Goal: Transaction & Acquisition: Purchase product/service

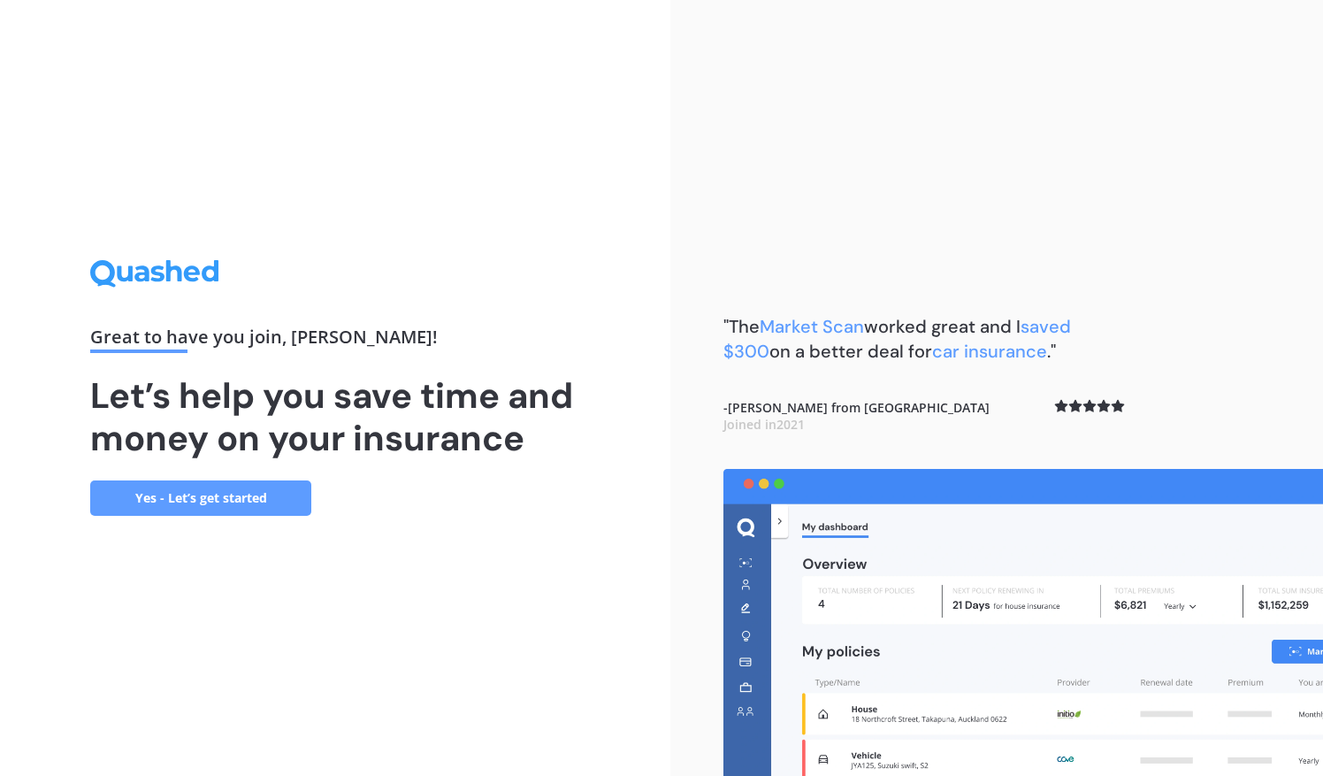
click at [255, 495] on link "Yes - Let’s get started" at bounding box center [200, 497] width 221 height 35
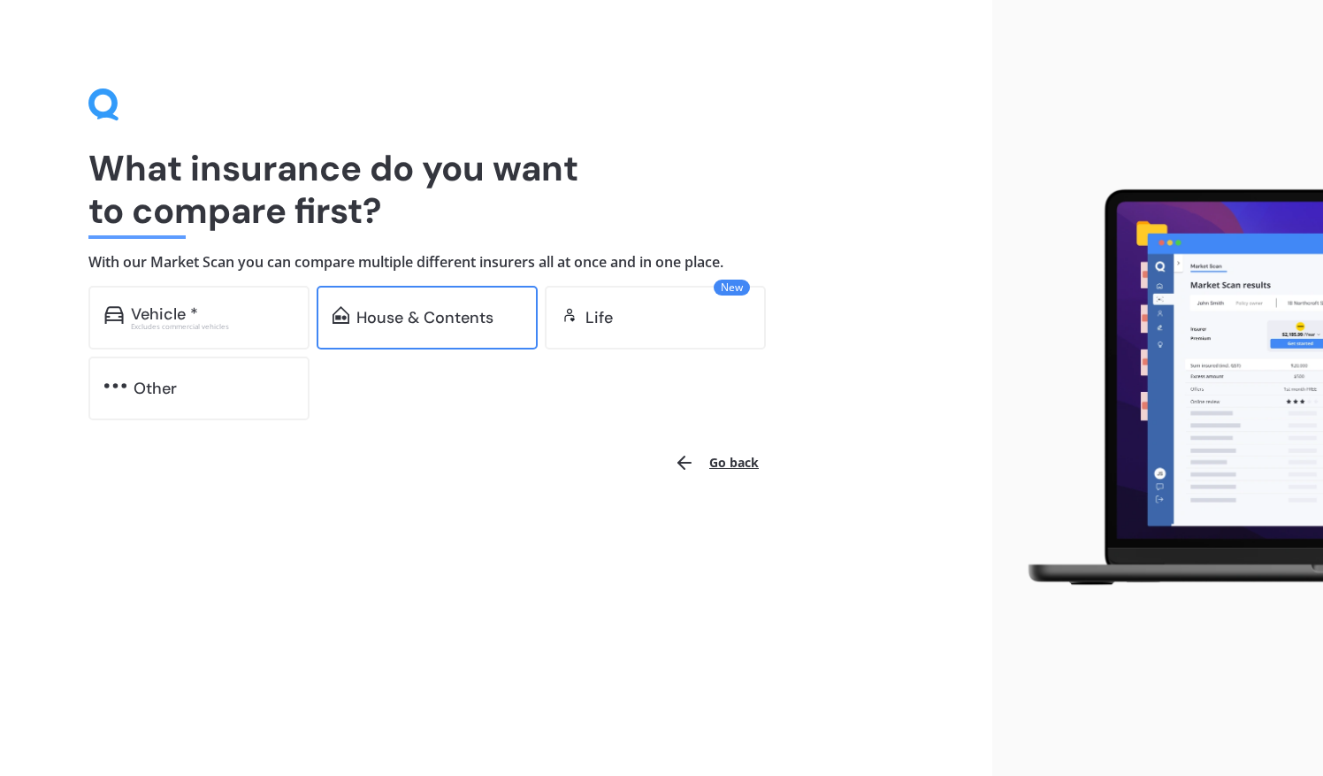
click at [436, 318] on div "House & Contents" at bounding box center [424, 318] width 137 height 18
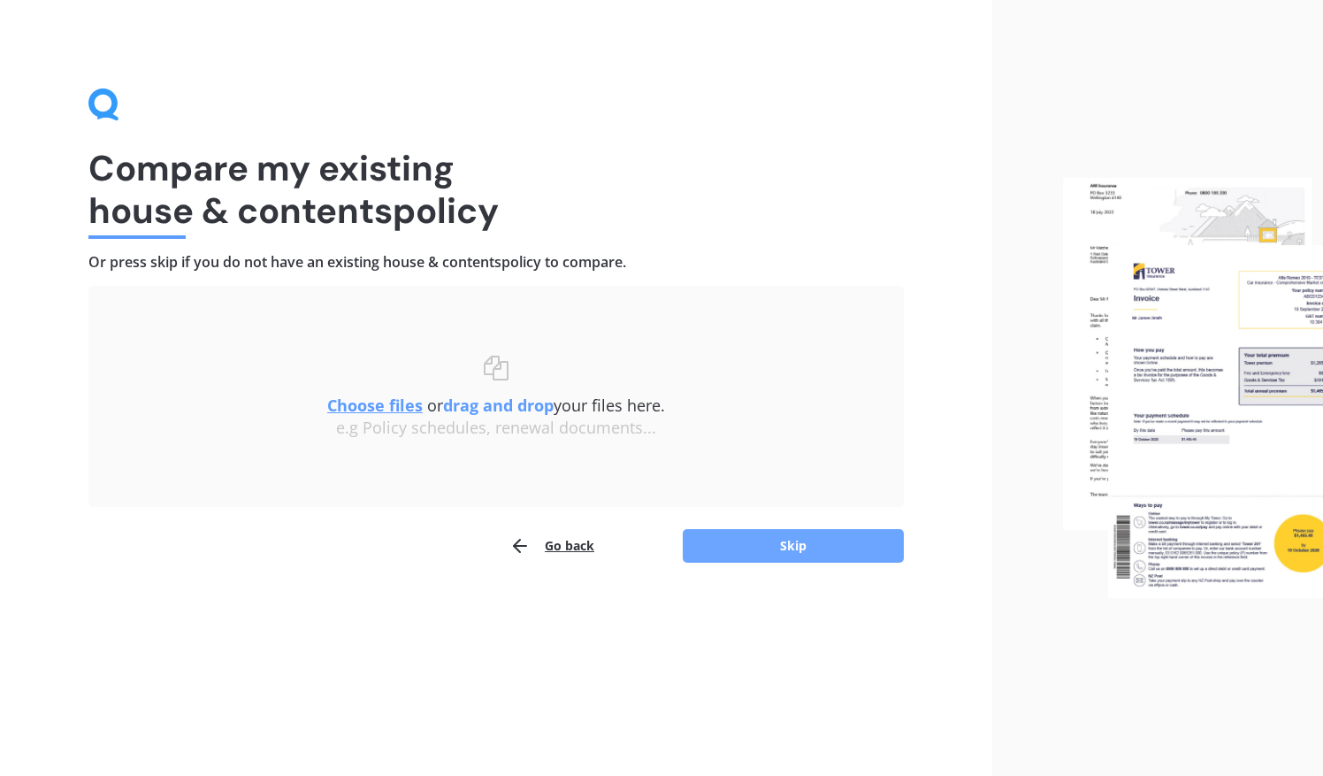
click at [814, 543] on button "Skip" at bounding box center [793, 546] width 221 height 34
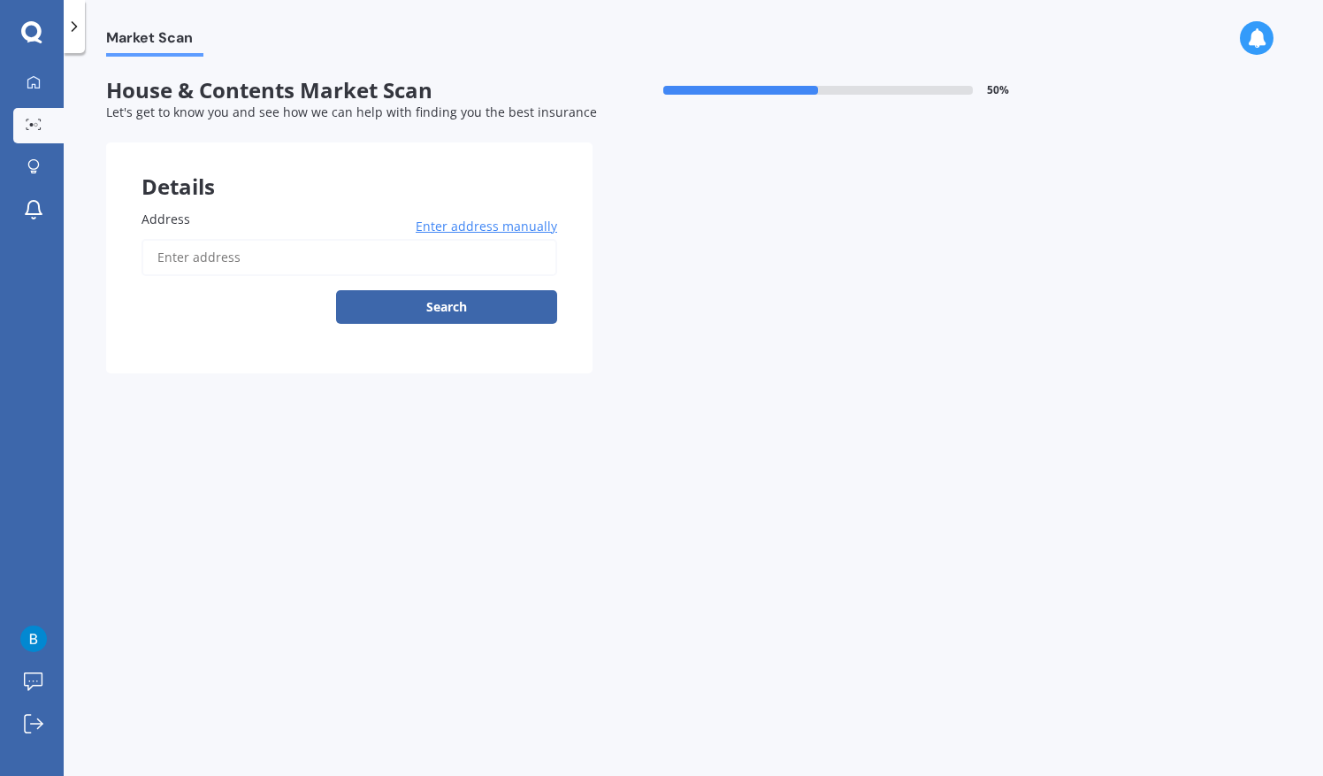
click at [338, 256] on input "Address" at bounding box center [350, 257] width 416 height 37
type input "[STREET_ADDRESS][PERSON_NAME]"
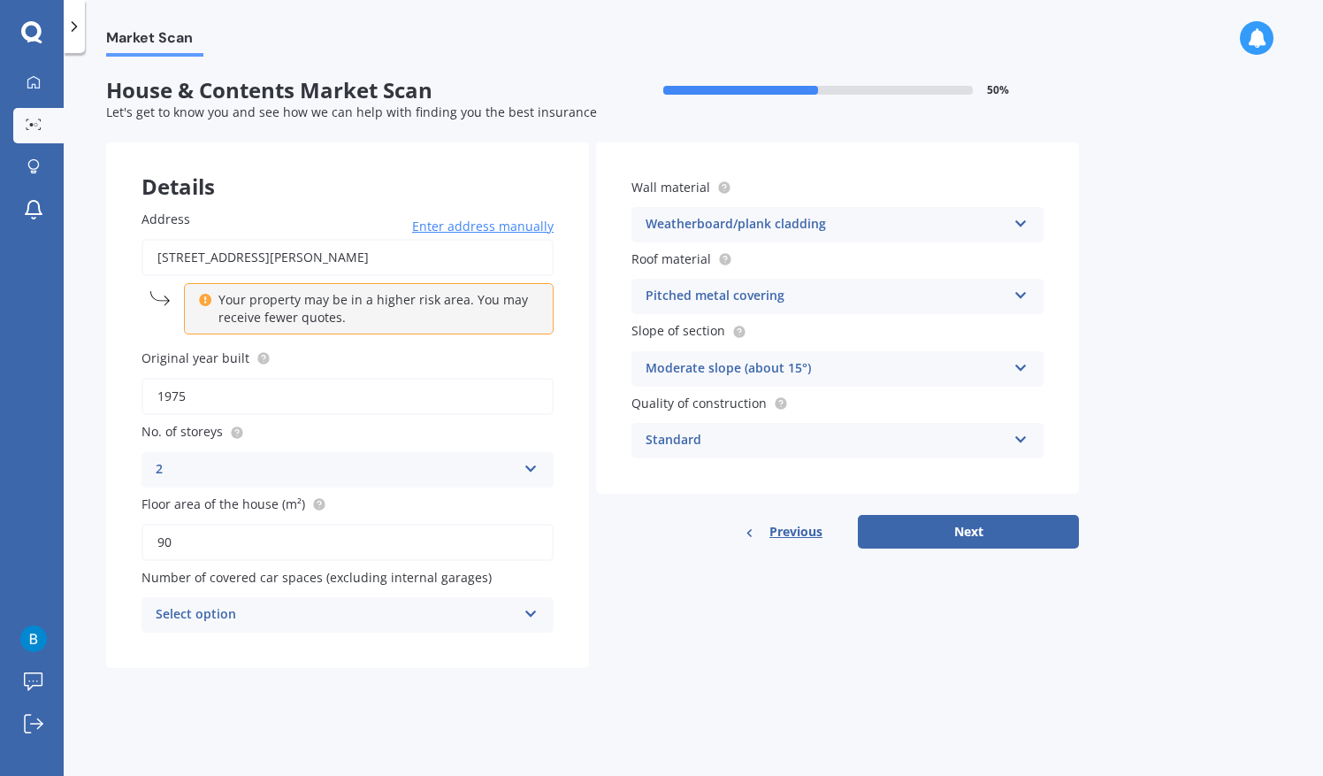
click at [505, 610] on div "Select option" at bounding box center [336, 614] width 361 height 21
click at [622, 627] on div "Details Address [STREET_ADDRESS][PERSON_NAME] Enter address manually Your prope…" at bounding box center [592, 404] width 973 height 525
click at [976, 302] on div "Pitched metal covering" at bounding box center [826, 296] width 361 height 21
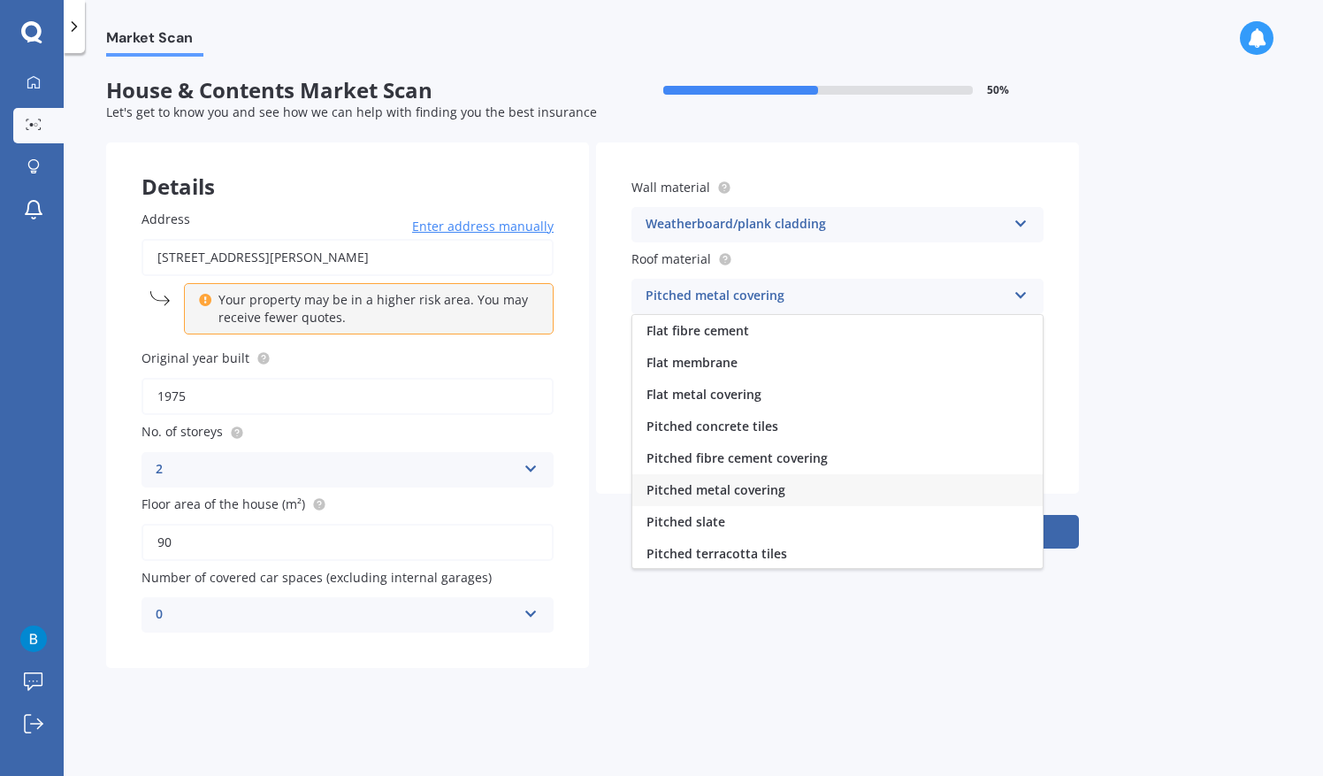
click at [976, 302] on div "Pitched metal covering" at bounding box center [826, 296] width 361 height 21
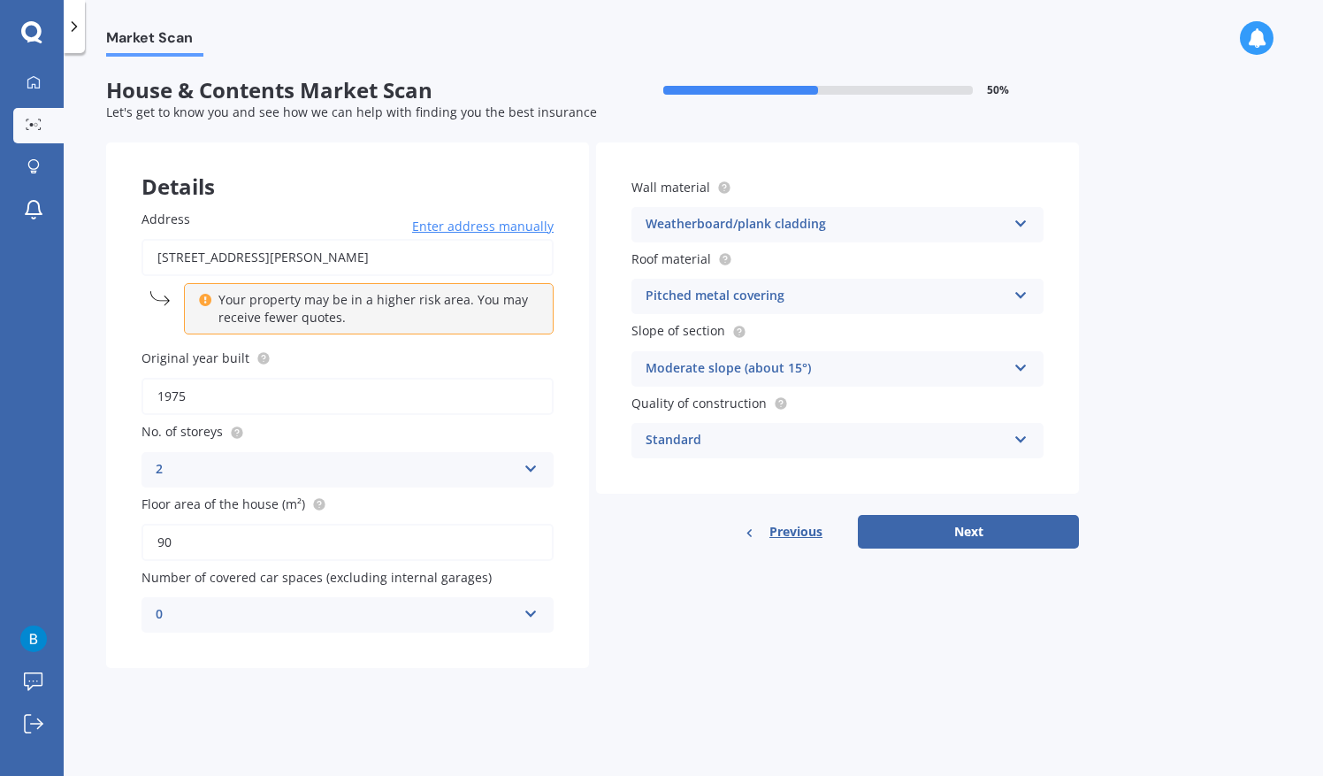
click at [1168, 333] on div "Market Scan House & Contents Market Scan 50 % Let's get to know you and see how…" at bounding box center [693, 418] width 1259 height 723
click at [517, 619] on div "0 0 1 2 3 4 5+" at bounding box center [348, 614] width 412 height 35
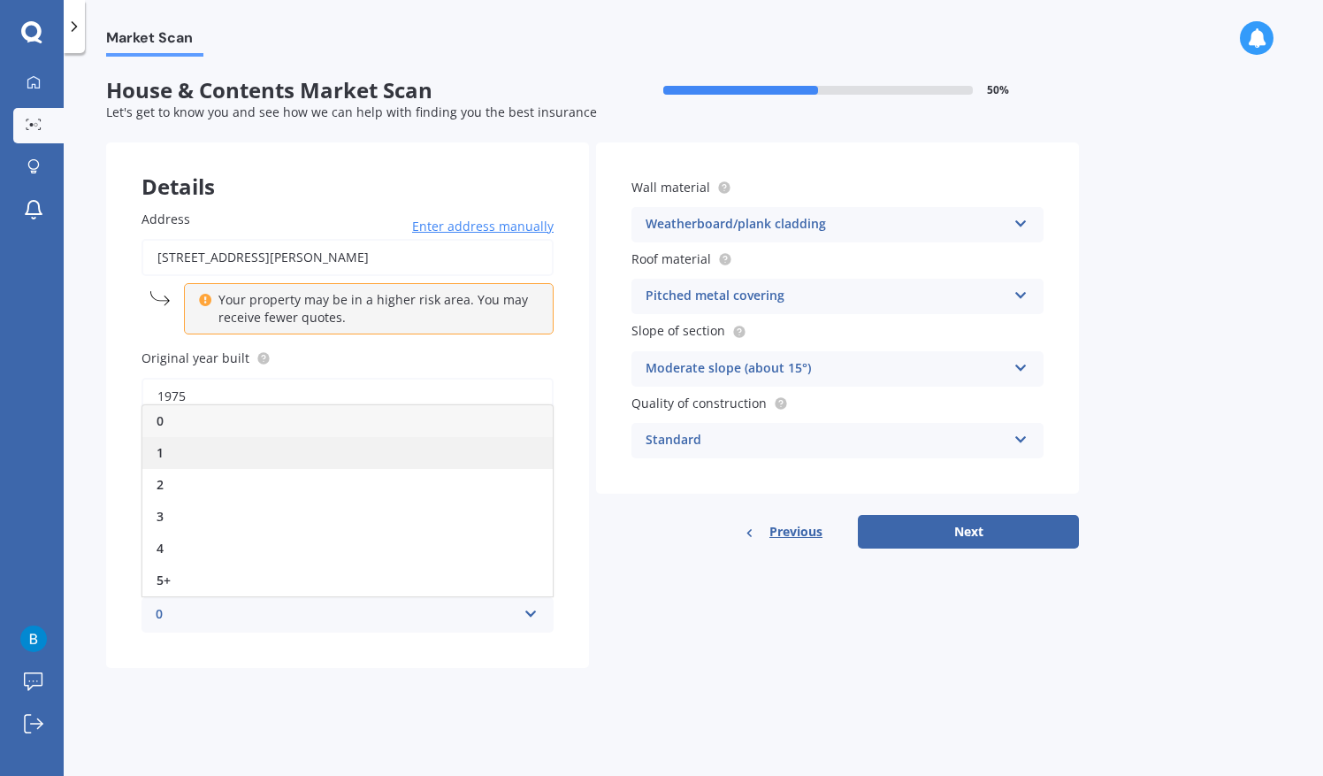
click at [300, 460] on div "1" at bounding box center [347, 453] width 410 height 32
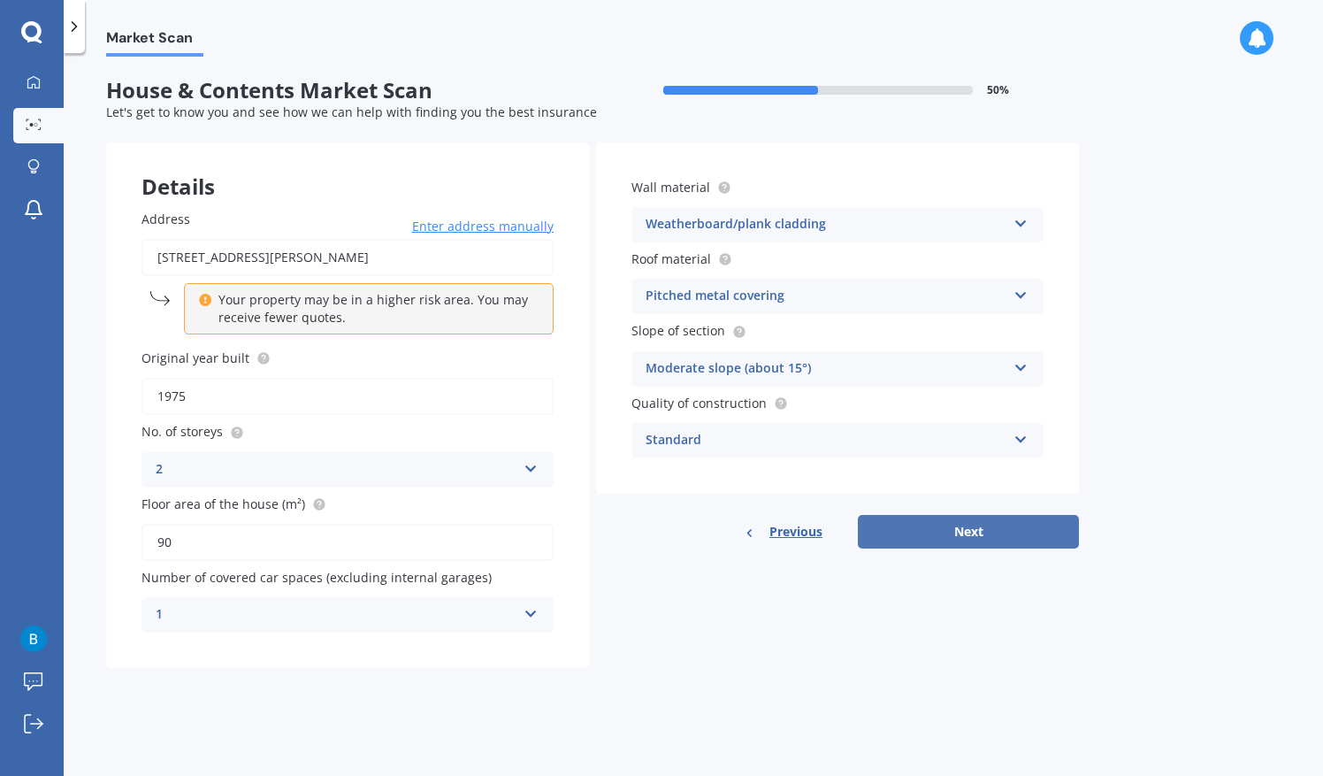
click at [1019, 543] on button "Next" at bounding box center [968, 532] width 221 height 34
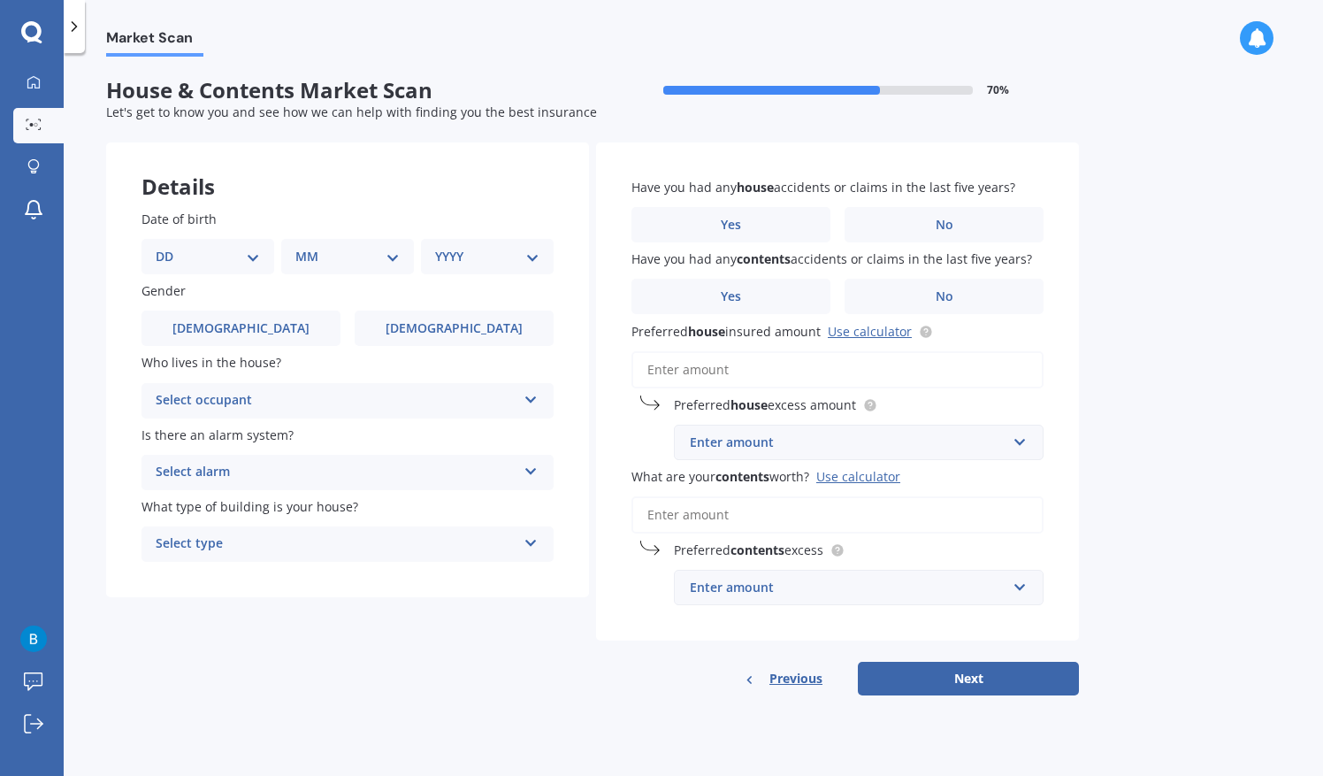
click at [512, 394] on div "Select occupant" at bounding box center [336, 400] width 361 height 21
click at [433, 424] on div "Owner" at bounding box center [347, 435] width 410 height 32
click at [495, 475] on div "Select alarm" at bounding box center [336, 472] width 361 height 21
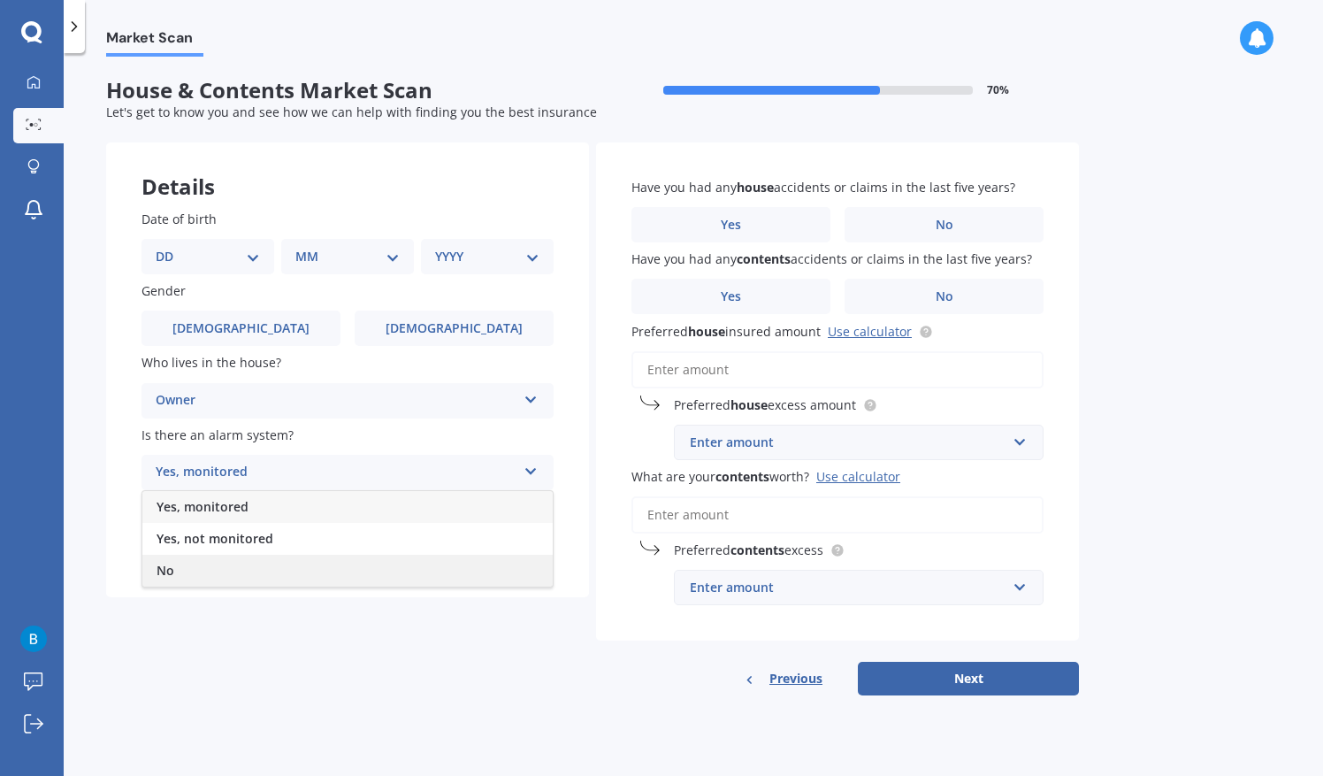
click at [401, 570] on div "No" at bounding box center [347, 571] width 410 height 32
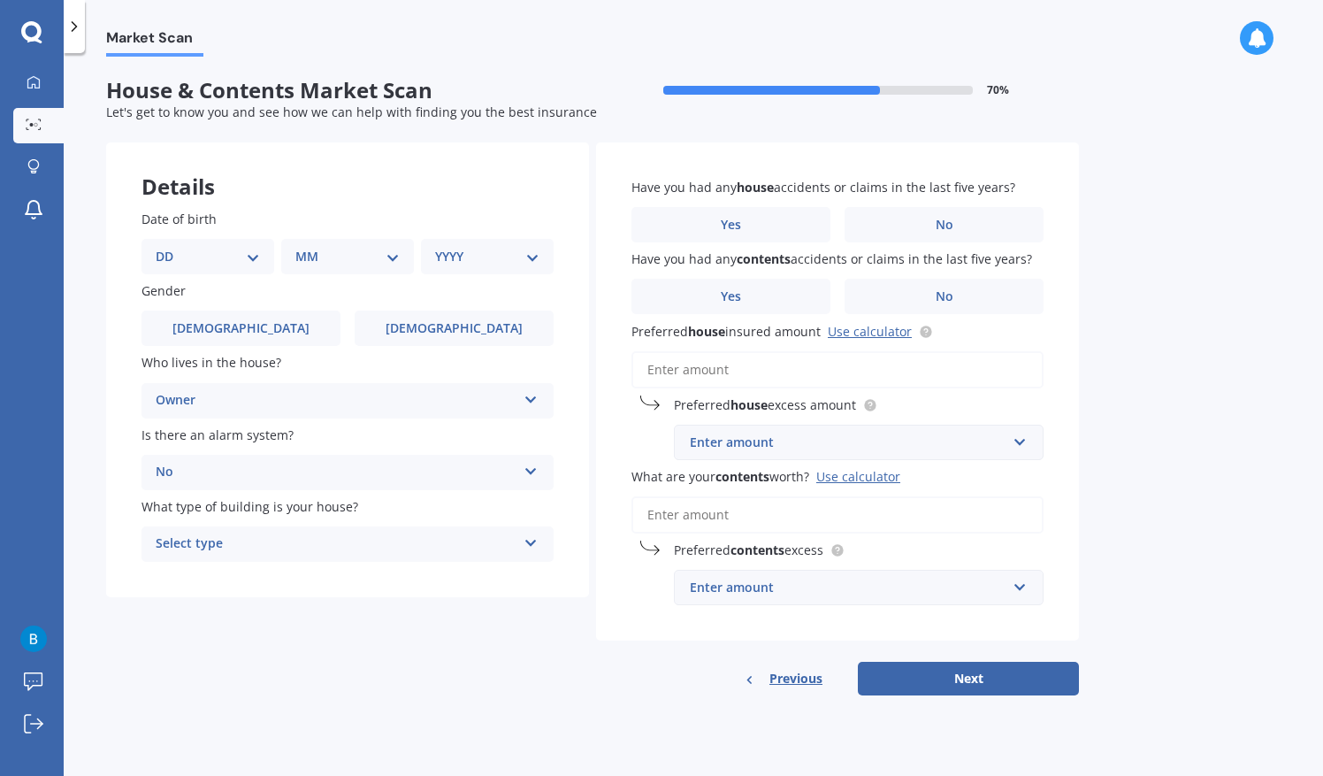
click at [477, 557] on div "Select type Freestanding Multi-unit (in a block of 6 or less) Multi-unit (in a …" at bounding box center [348, 543] width 412 height 35
click at [399, 691] on div "Details Date of birth DD 01 02 03 04 05 06 07 08 09 10 11 12 13 14 15 16 17 18 …" at bounding box center [592, 419] width 973 height 554
click at [480, 329] on label "[DEMOGRAPHIC_DATA]" at bounding box center [454, 327] width 199 height 35
click at [0, 0] on input "[DEMOGRAPHIC_DATA]" at bounding box center [0, 0] width 0 height 0
click at [528, 256] on select "YYYY 2009 2008 2007 2006 2005 2004 2003 2002 2001 2000 1999 1998 1997 1996 1995…" at bounding box center [487, 256] width 104 height 19
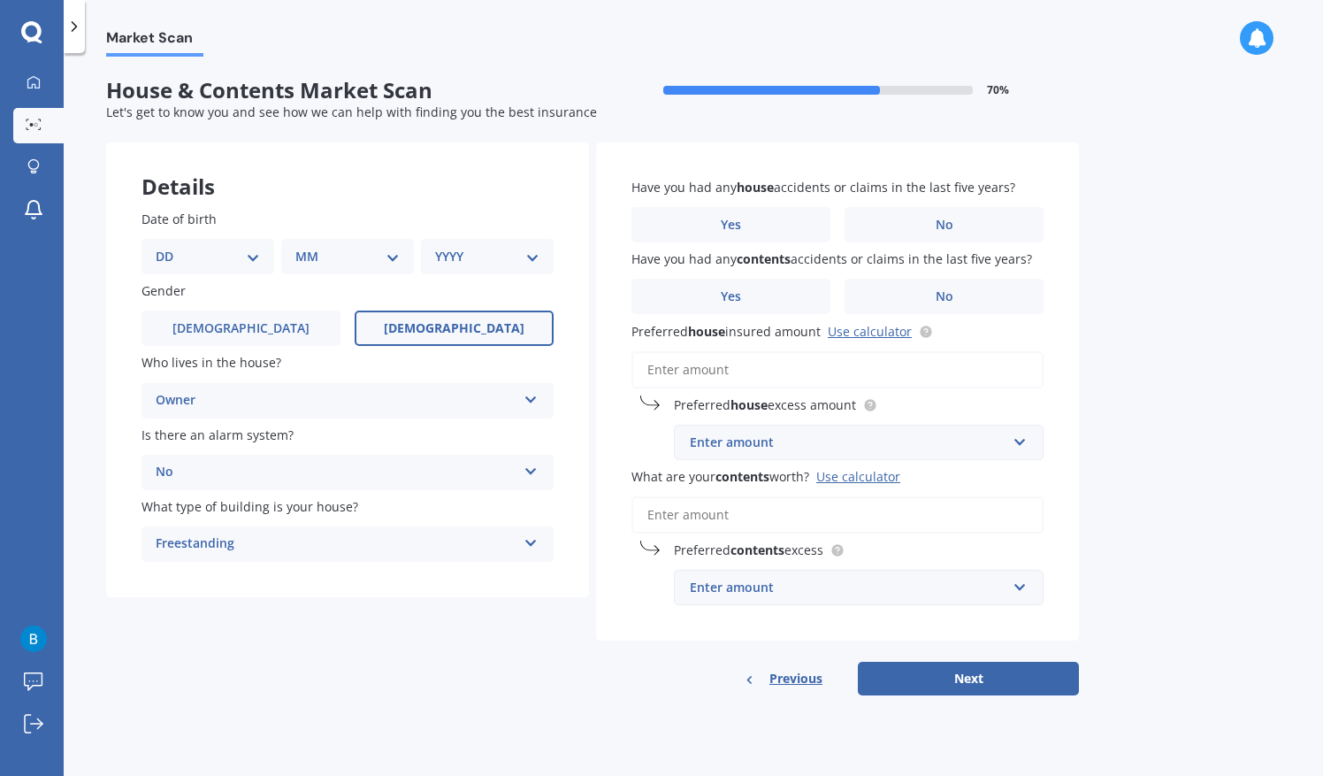
select select "1950"
click at [435, 247] on select "YYYY 2009 2008 2007 2006 2005 2004 2003 2002 2001 2000 1999 1998 1997 1996 1995…" at bounding box center [487, 256] width 104 height 19
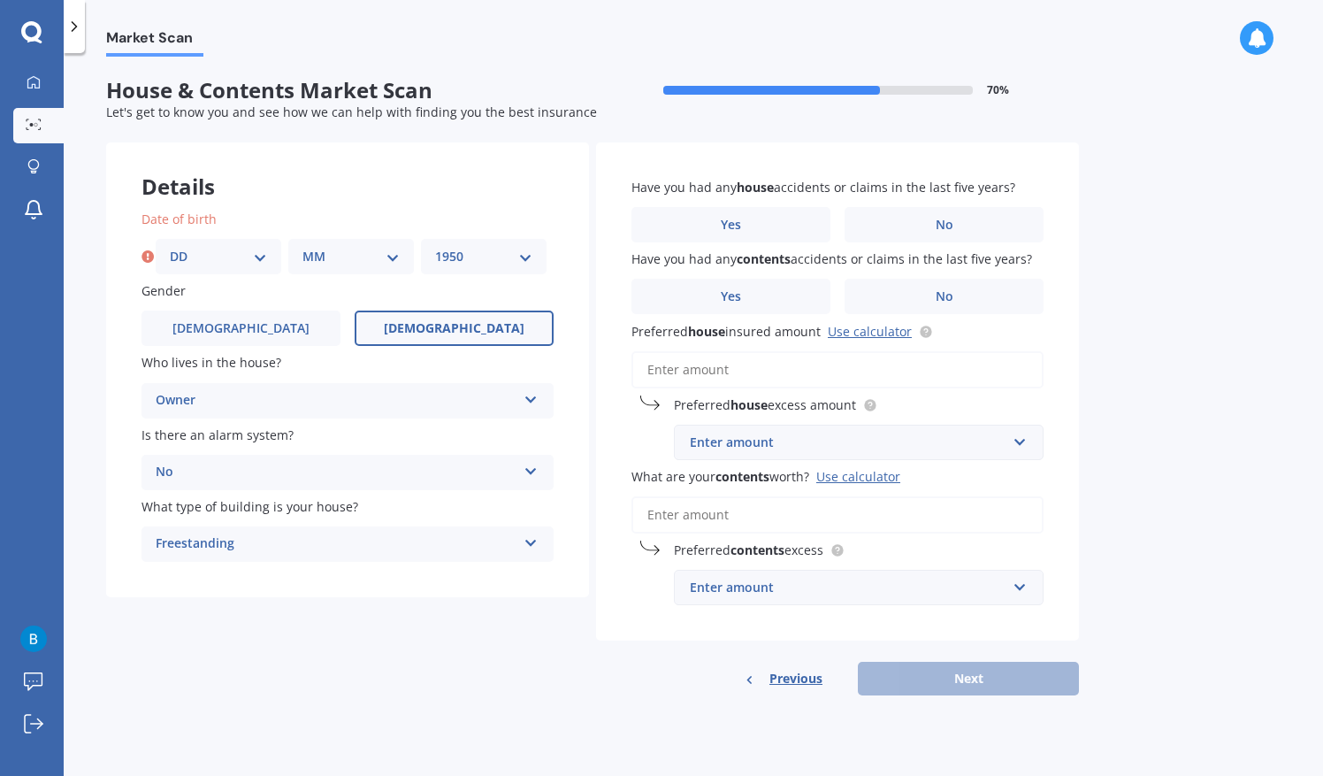
click at [231, 249] on select "DD 01 02 03 04 05 06 07 08 09 10 11 12 13 14 15 16 17 18 19 20 21 22 23 24 25 2…" at bounding box center [218, 256] width 97 height 19
select select "01"
click at [170, 247] on select "DD 01 02 03 04 05 06 07 08 09 10 11 12 13 14 15 16 17 18 19 20 21 22 23 24 25 2…" at bounding box center [218, 256] width 97 height 19
click at [357, 256] on select "MM 01 02 03 04 05 06 07 08 09 10 11 12" at bounding box center [350, 256] width 97 height 19
select select "01"
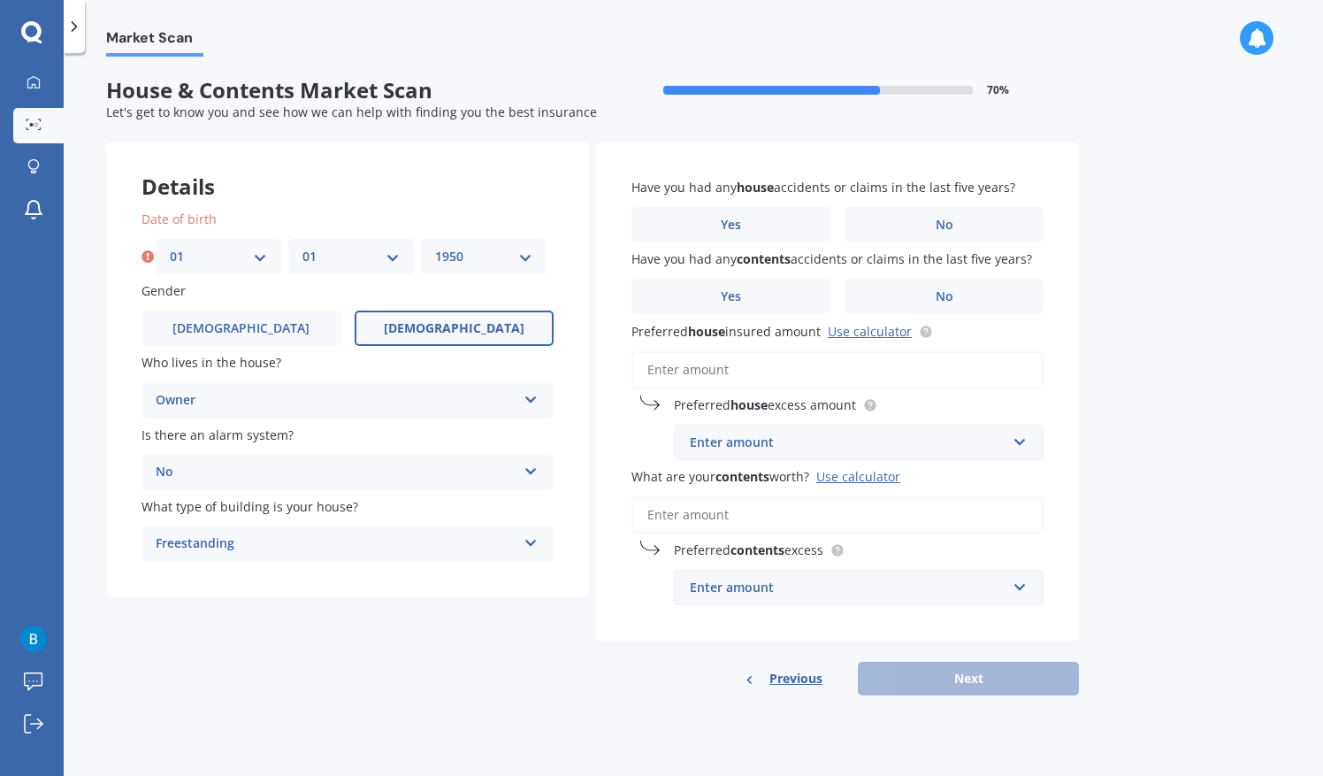
click at [302, 247] on select "MM 01 02 03 04 05 06 07 08 09 10 11 12" at bounding box center [350, 256] width 97 height 19
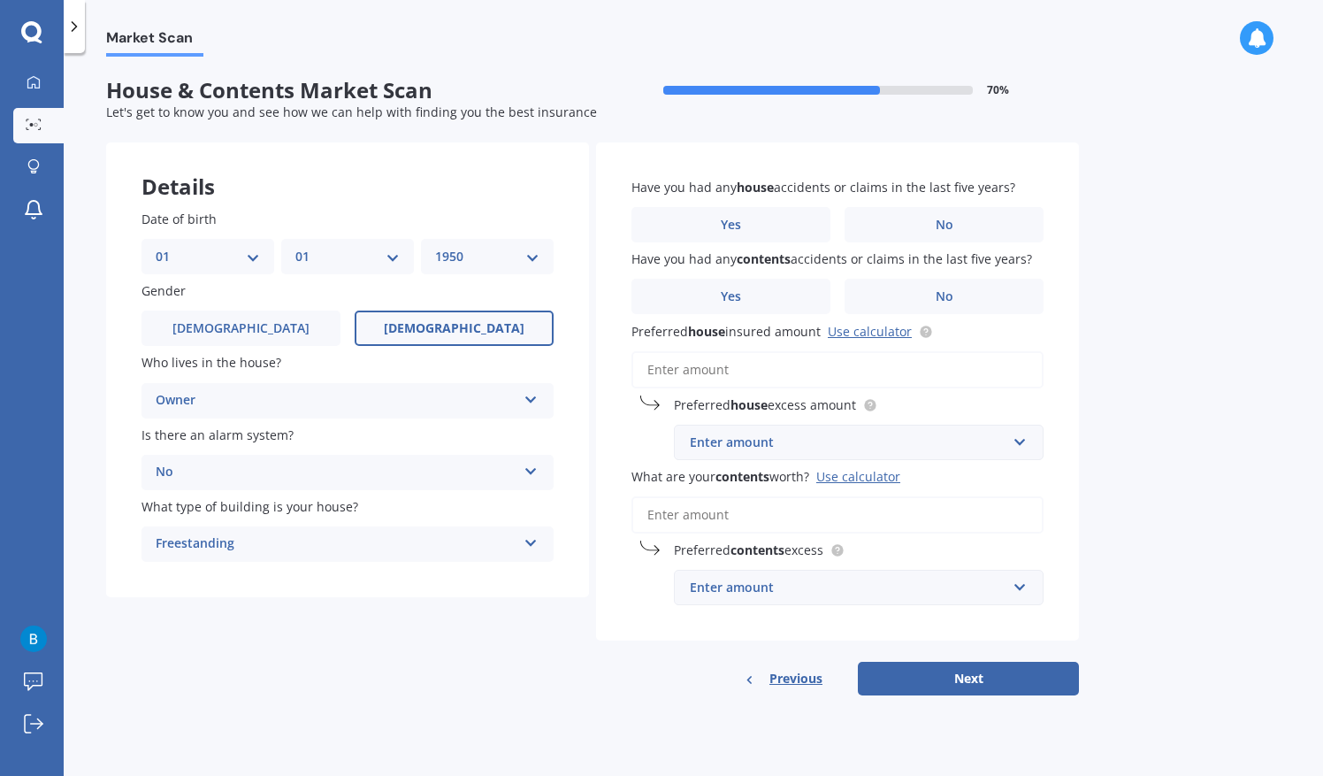
click at [1162, 275] on div "Market Scan House & Contents Market Scan 70 % Let's get to know you and see how…" at bounding box center [693, 418] width 1259 height 723
click at [917, 211] on label "No" at bounding box center [944, 224] width 199 height 35
click at [0, 0] on input "No" at bounding box center [0, 0] width 0 height 0
click at [950, 308] on label "No" at bounding box center [944, 296] width 199 height 35
click at [0, 0] on input "No" at bounding box center [0, 0] width 0 height 0
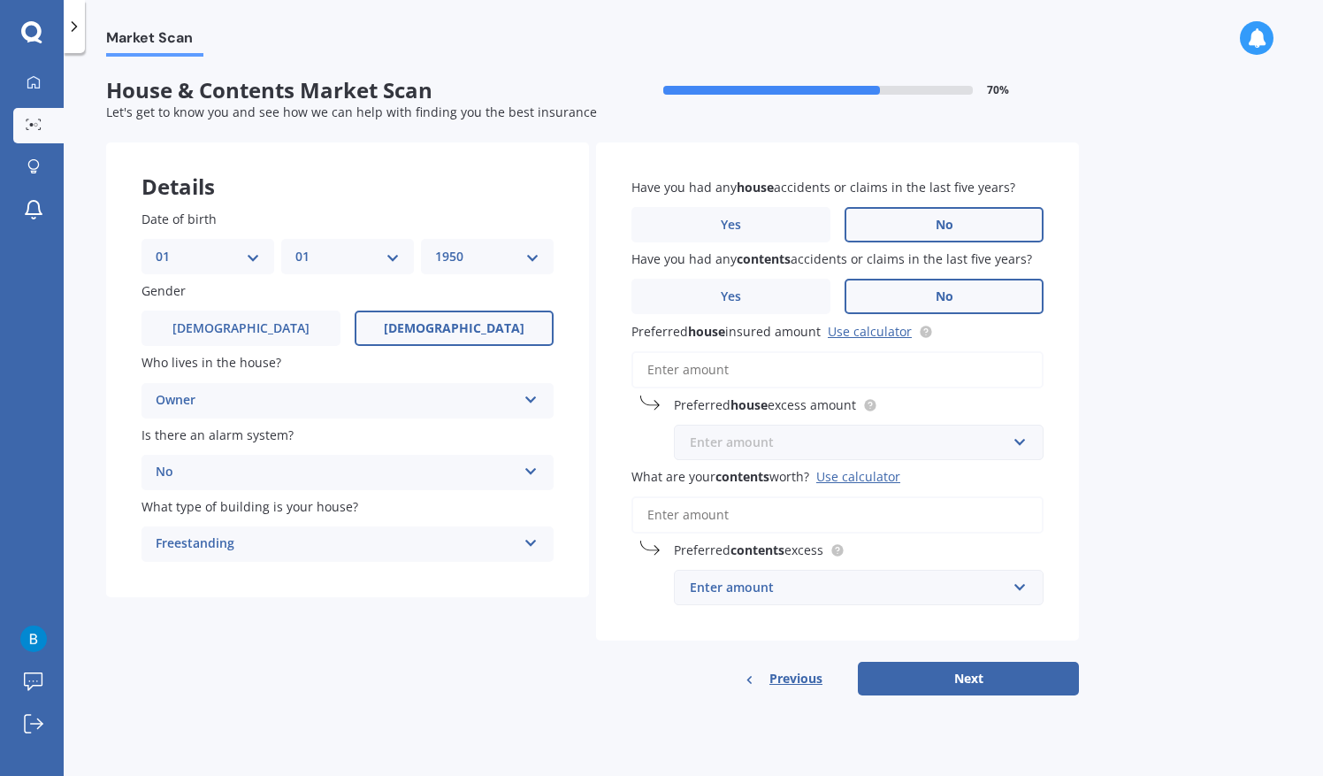
click at [1020, 451] on input "text" at bounding box center [853, 442] width 354 height 34
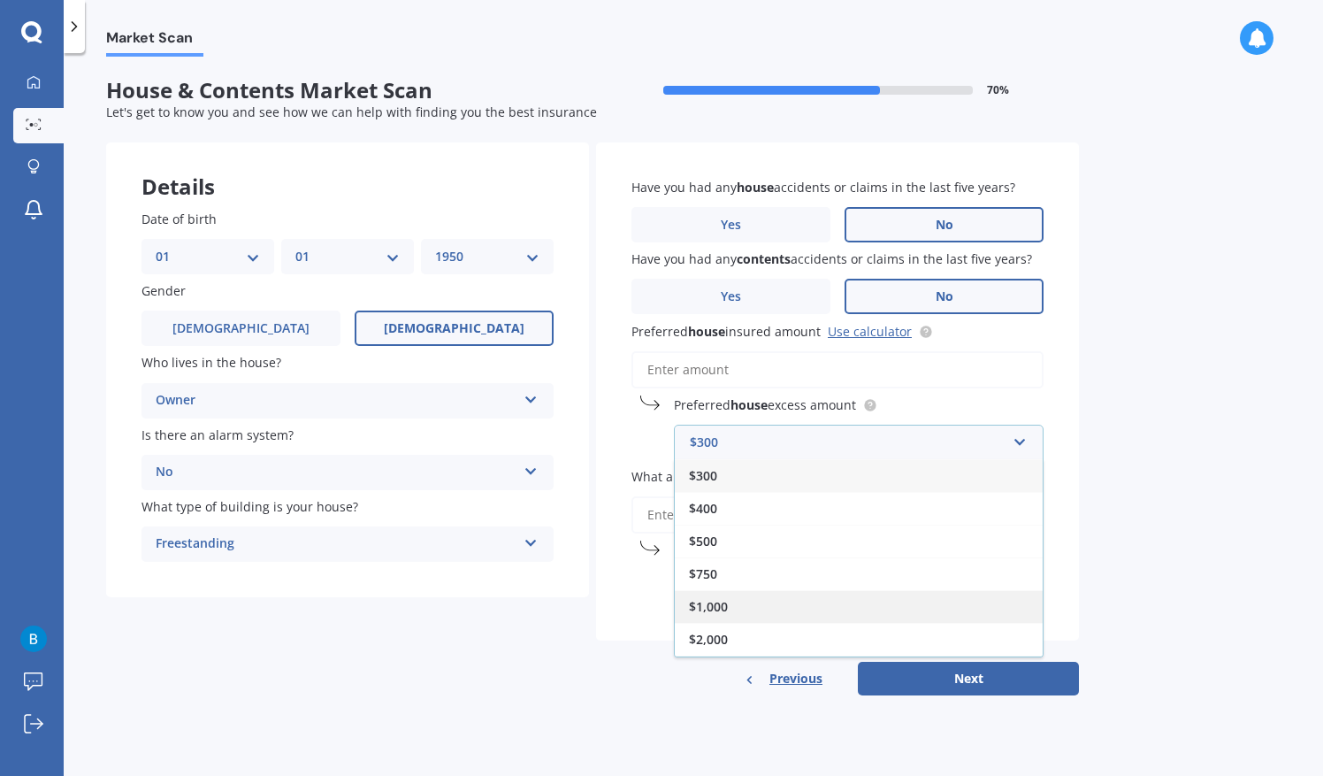
click at [950, 592] on div "$1,000" at bounding box center [859, 606] width 368 height 33
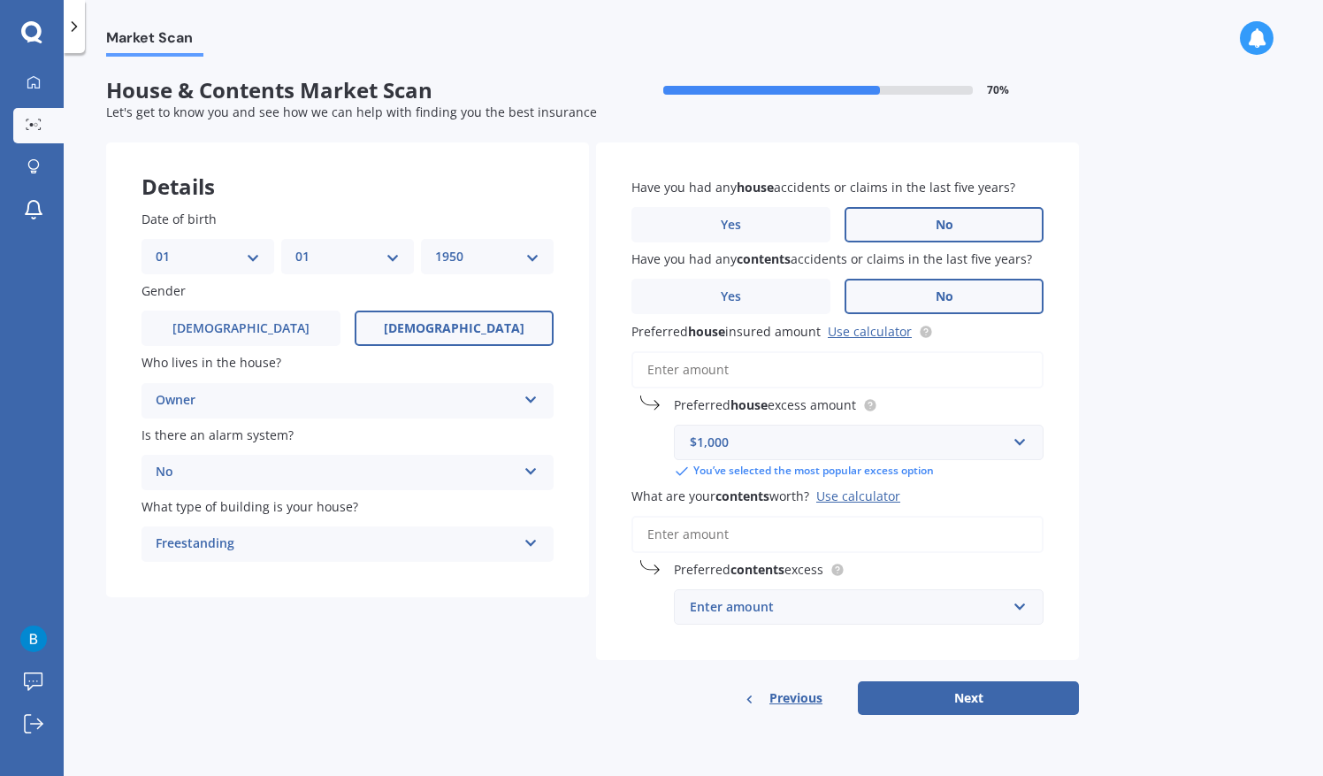
click at [1004, 613] on div "Enter amount" at bounding box center [848, 606] width 317 height 19
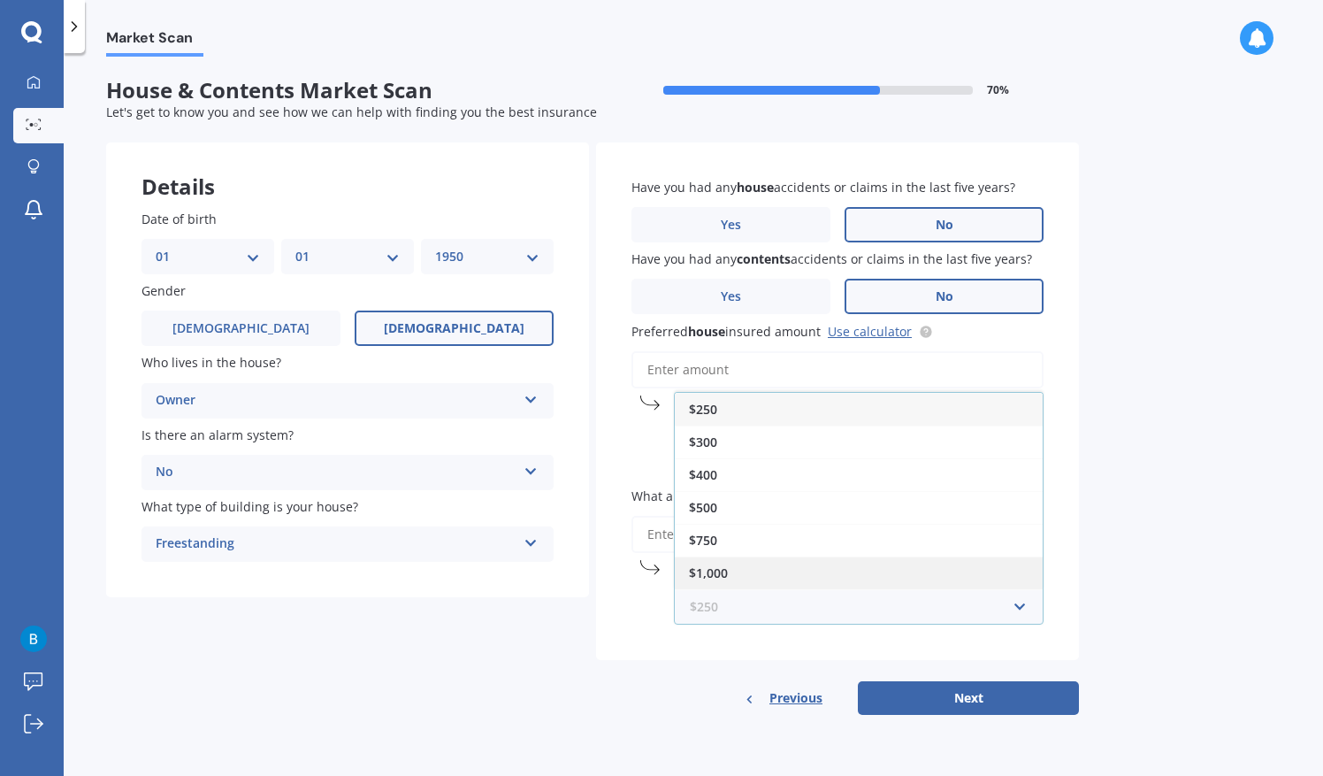
scroll to position [28, 0]
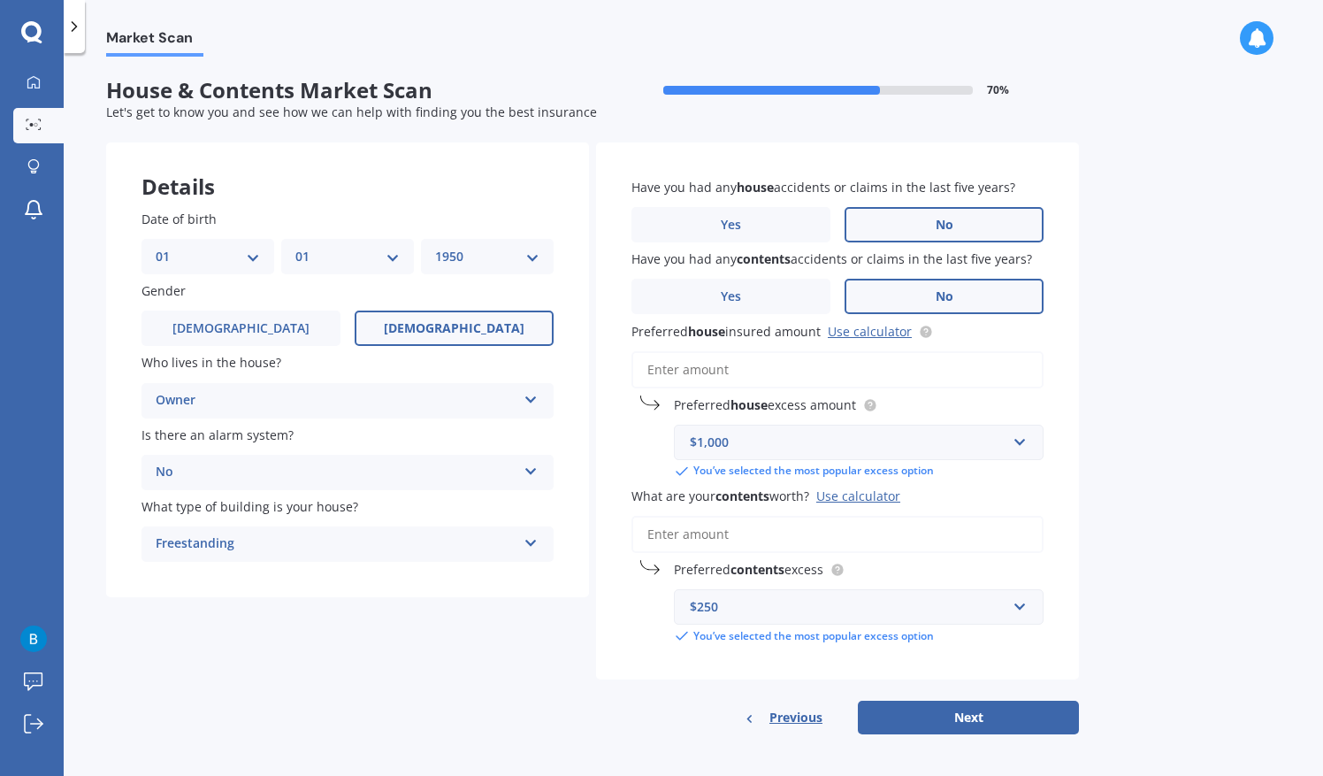
click at [1168, 548] on div "Market Scan House & Contents Market Scan 70 % Let's get to know you and see how…" at bounding box center [693, 418] width 1259 height 723
click at [973, 722] on button "Next" at bounding box center [968, 718] width 221 height 34
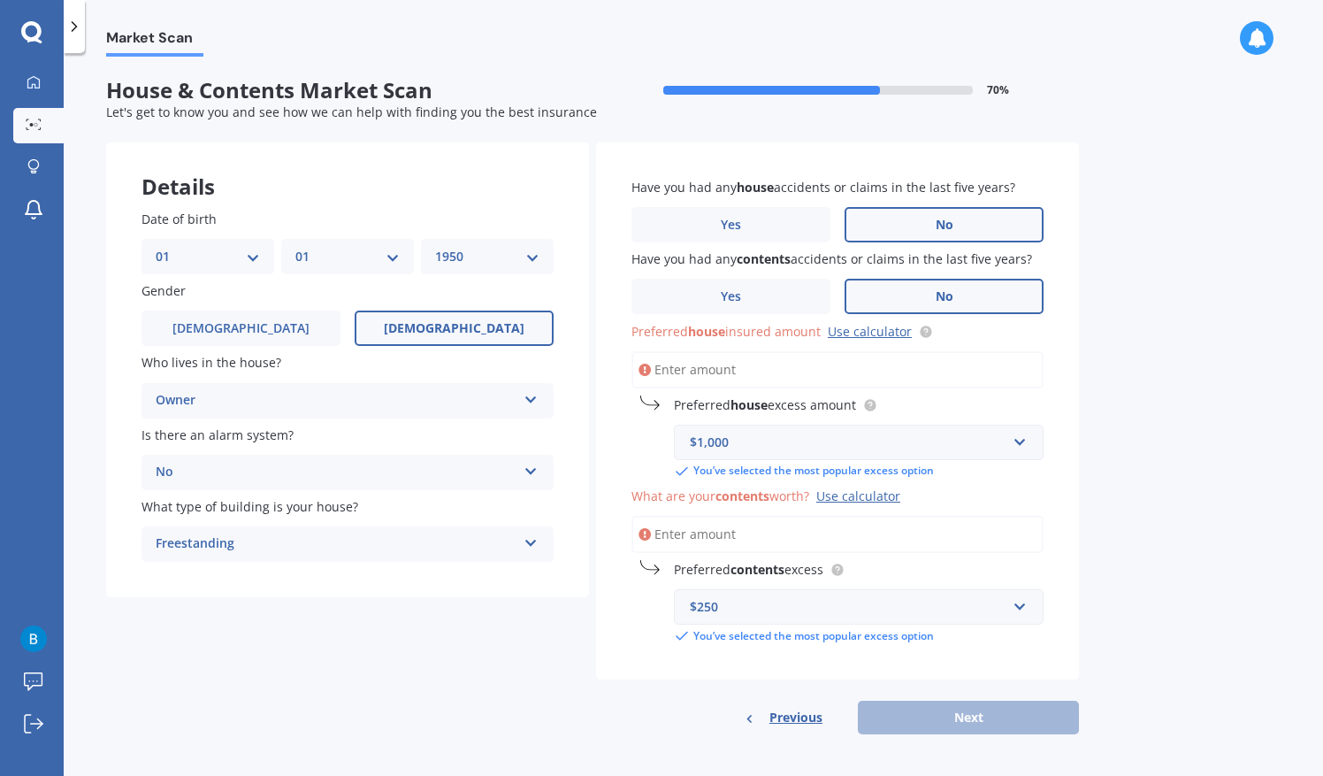
click at [727, 370] on input "Preferred house insured amount Use calculator" at bounding box center [838, 369] width 412 height 37
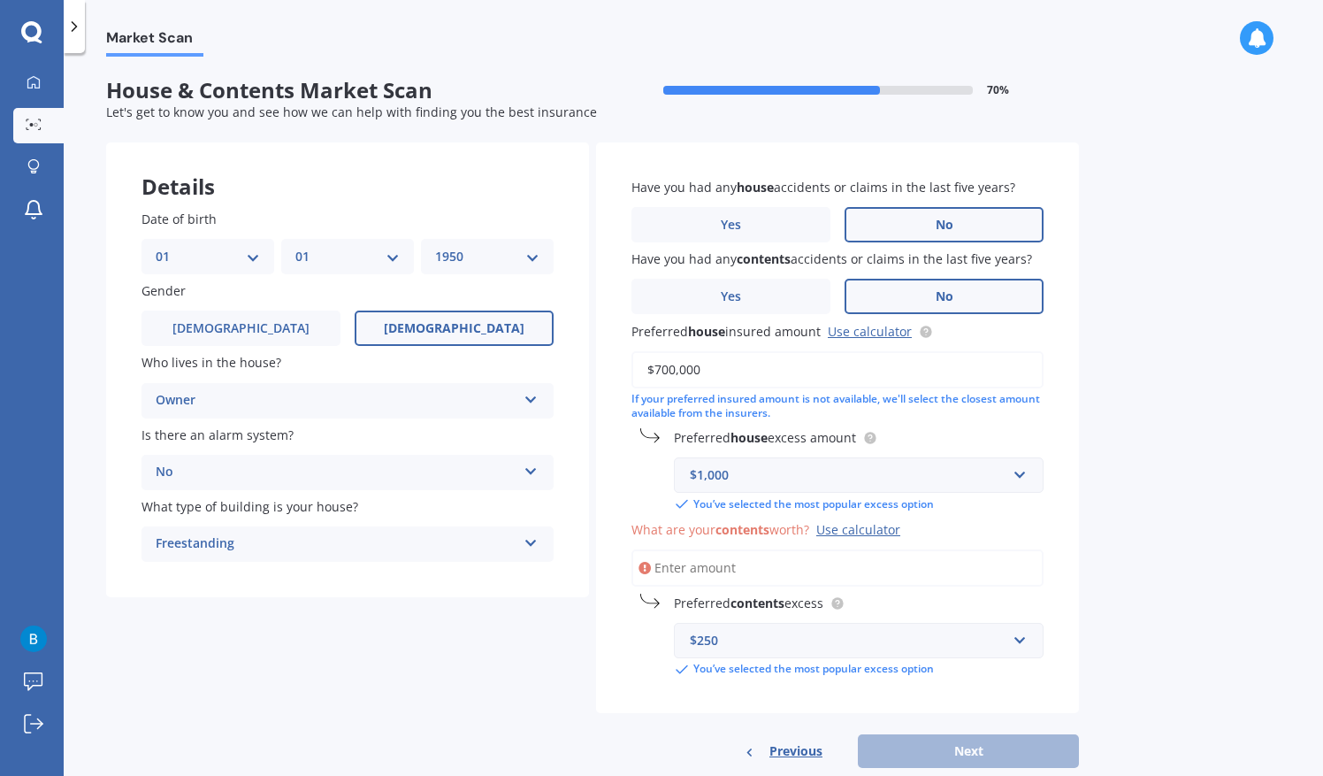
type input "$700,000"
click at [813, 560] on input "What are your contents worth? Use calculator" at bounding box center [838, 567] width 412 height 37
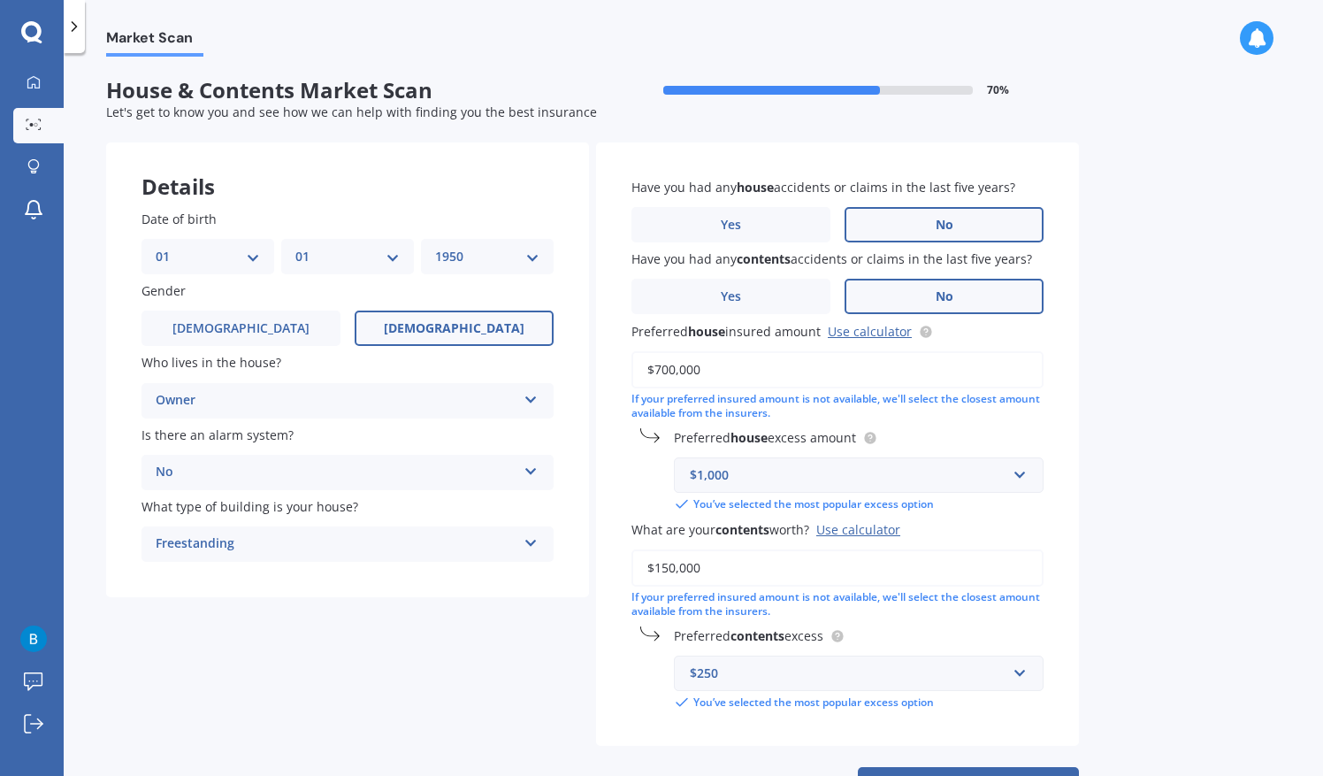
scroll to position [73, 0]
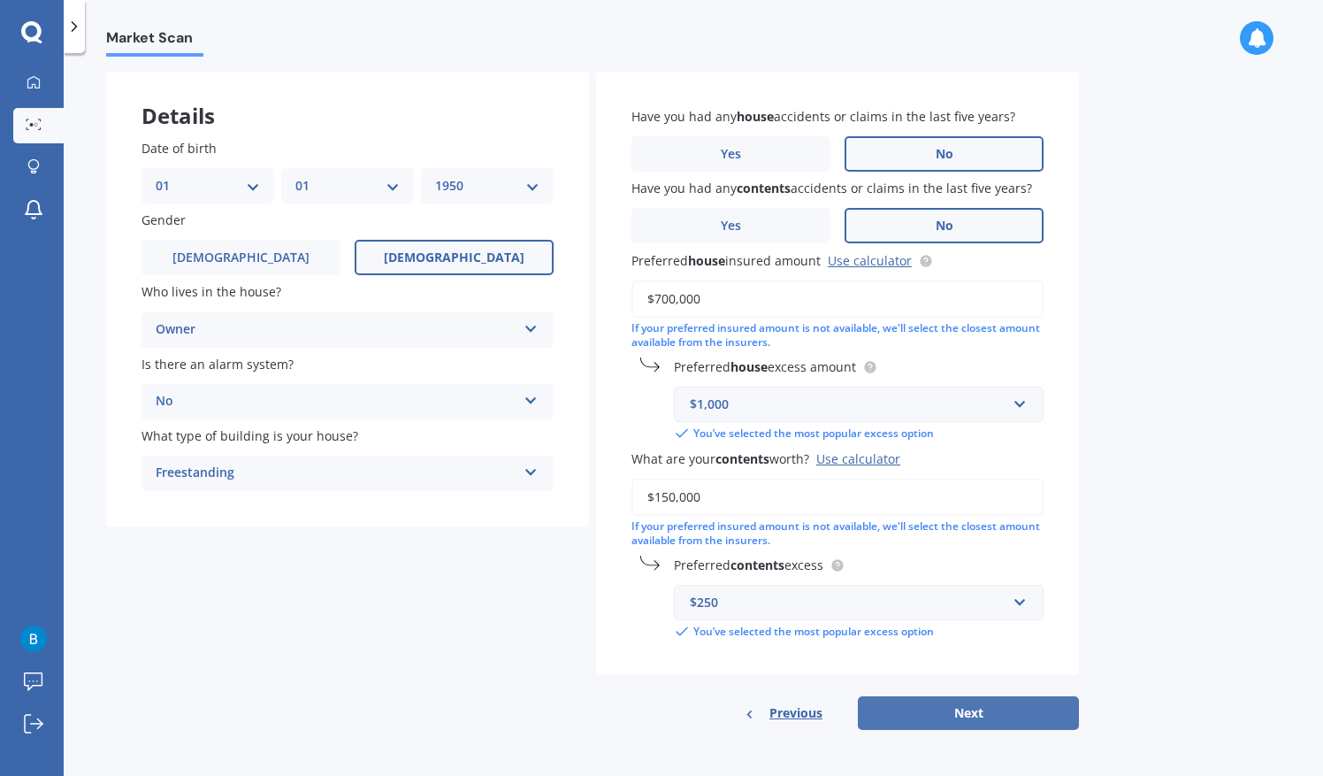
type input "$150,000"
click at [969, 715] on button "Next" at bounding box center [968, 713] width 221 height 34
select select "01"
select select "1950"
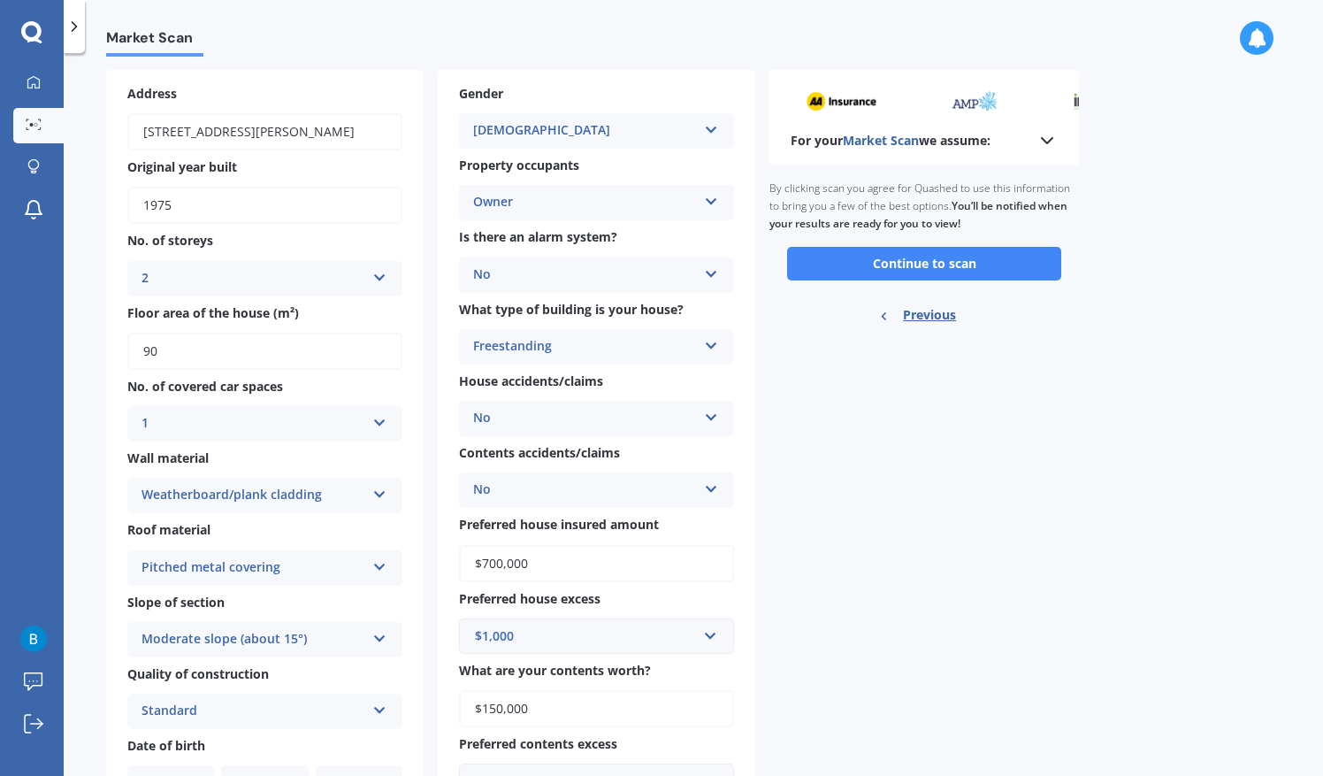
scroll to position [0, 0]
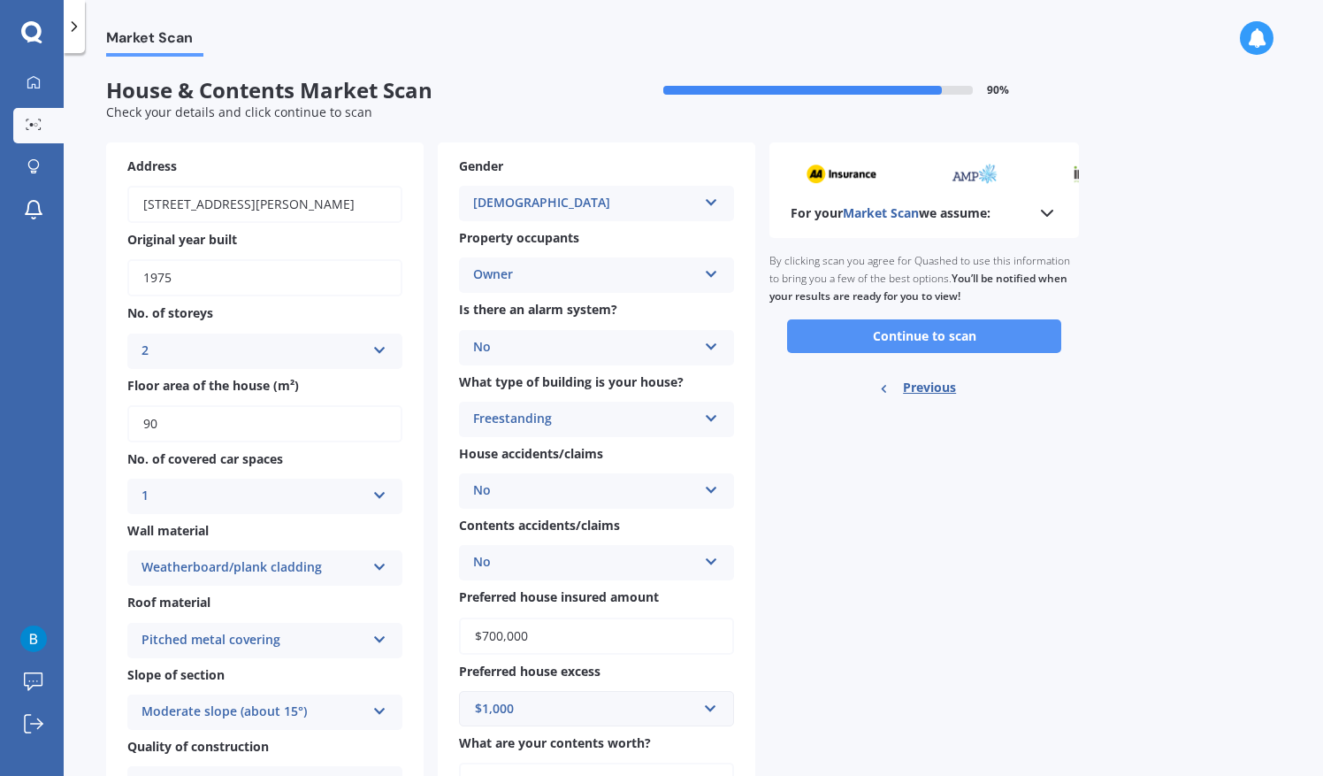
click at [915, 334] on button "Continue to scan" at bounding box center [924, 336] width 274 height 34
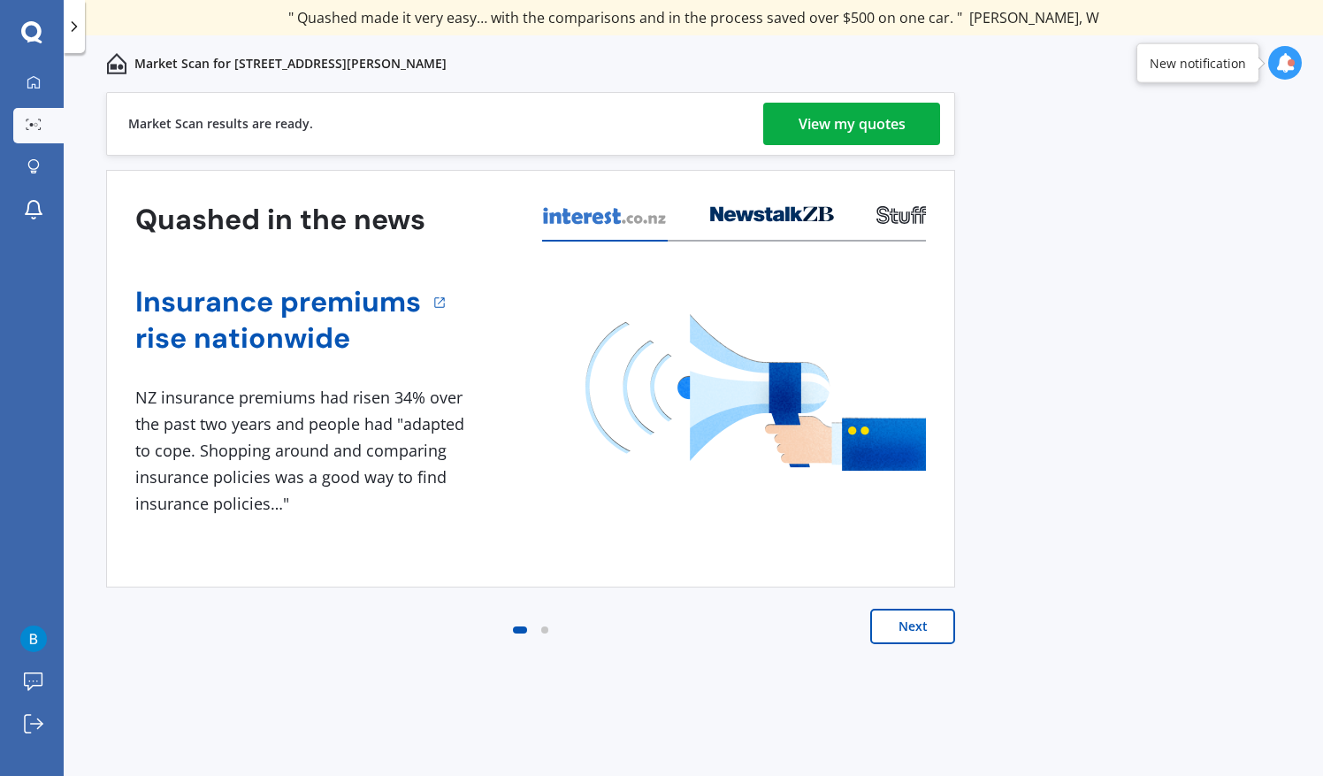
click at [857, 119] on div "View my quotes" at bounding box center [852, 124] width 107 height 42
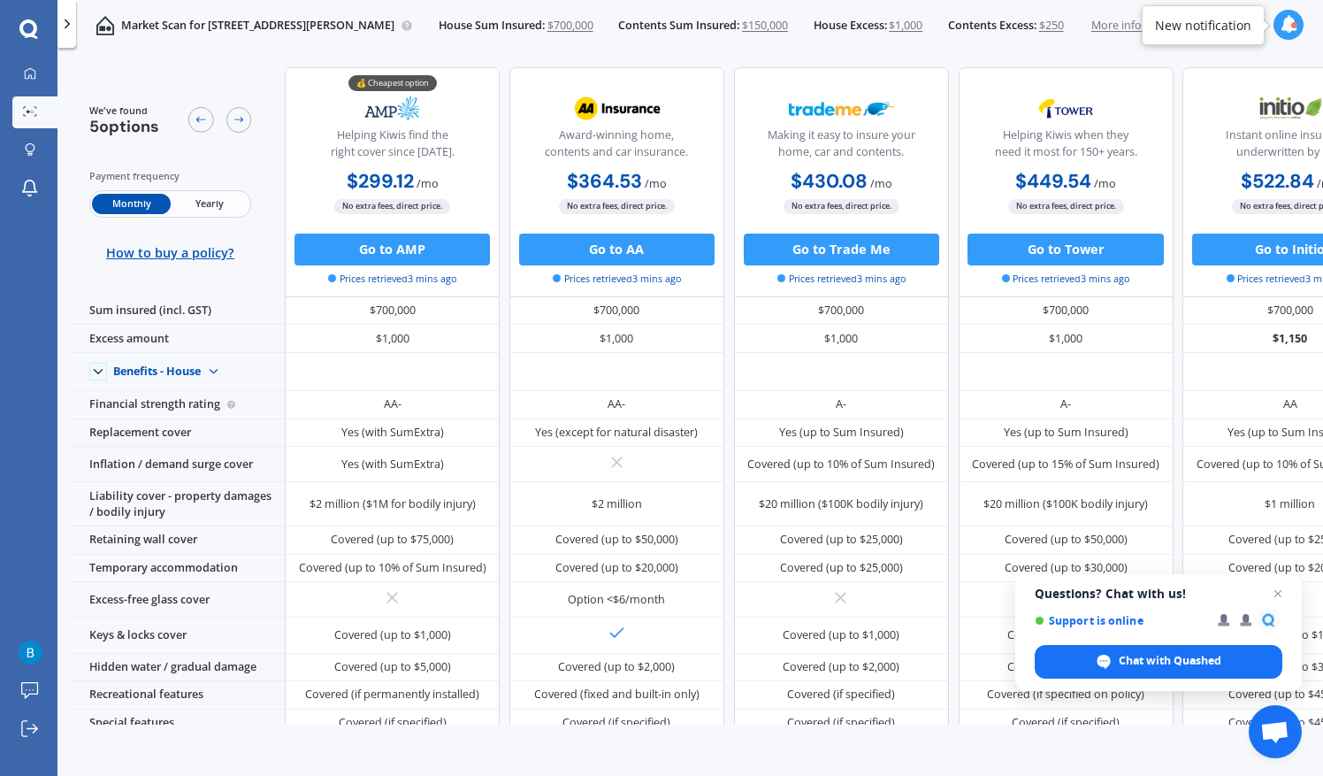
click at [206, 200] on span "Yearly" at bounding box center [210, 204] width 78 height 20
click at [133, 200] on span "Monthly" at bounding box center [131, 204] width 78 height 20
click at [221, 200] on span "Yearly" at bounding box center [210, 204] width 78 height 20
